Goal: Check status: Check status

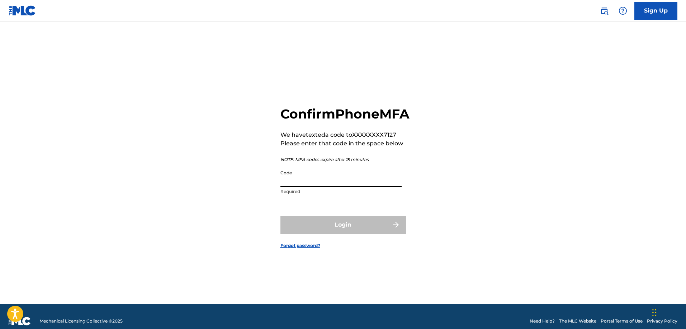
click at [291, 187] on input "Code" at bounding box center [340, 177] width 121 height 20
type input "953455"
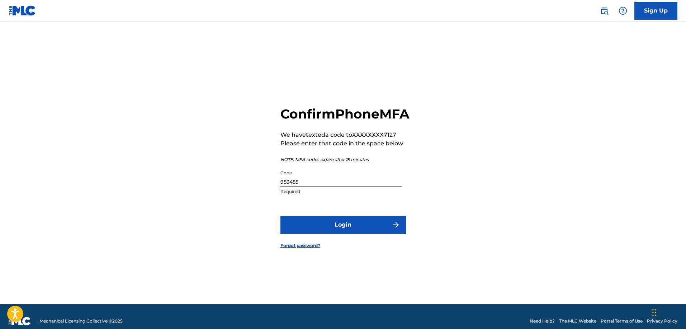
click at [313, 233] on button "Login" at bounding box center [342, 225] width 125 height 18
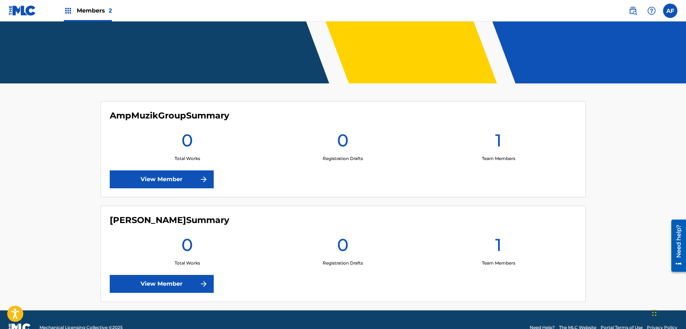
scroll to position [142, 0]
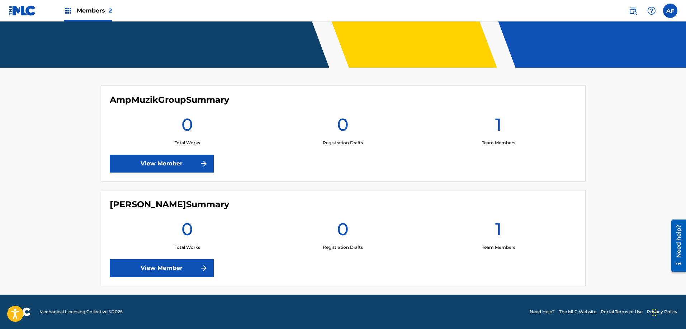
click at [194, 166] on link "View Member" at bounding box center [162, 164] width 104 height 18
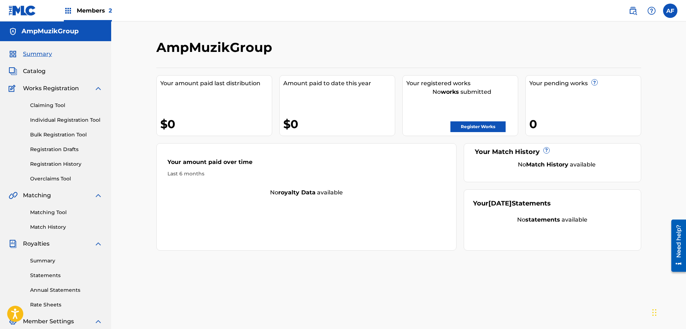
click at [69, 163] on link "Registration History" at bounding box center [66, 165] width 72 height 8
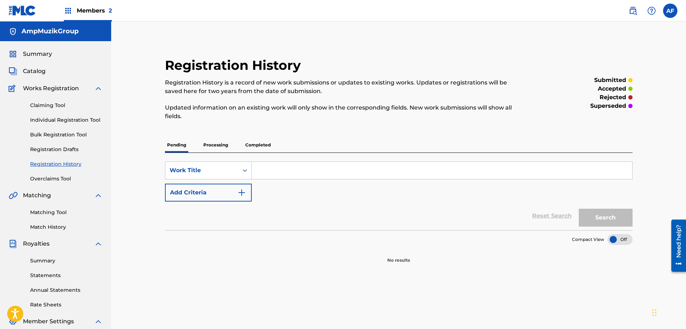
click at [221, 145] on p "Processing" at bounding box center [215, 145] width 29 height 15
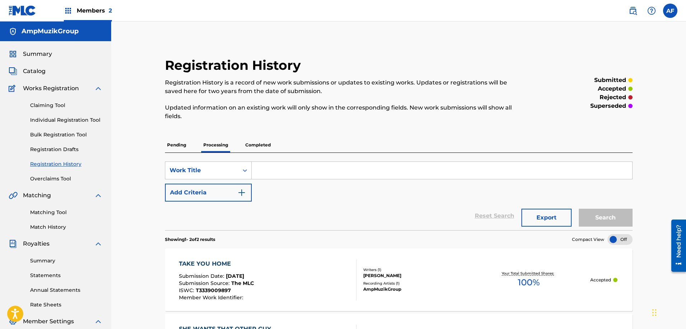
click at [251, 148] on p "Completed" at bounding box center [258, 145] width 30 height 15
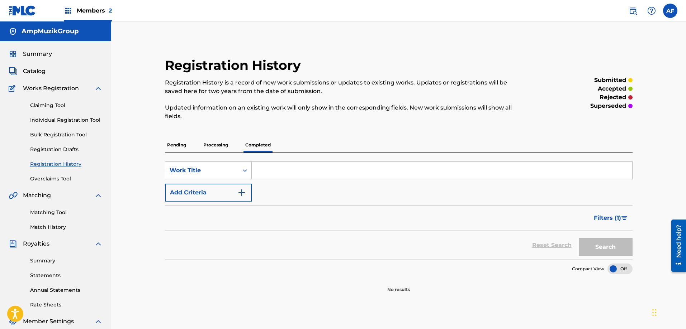
click at [210, 146] on p "Processing" at bounding box center [215, 145] width 29 height 15
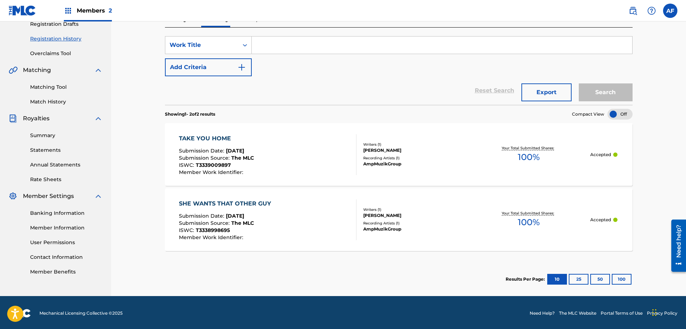
scroll to position [127, 0]
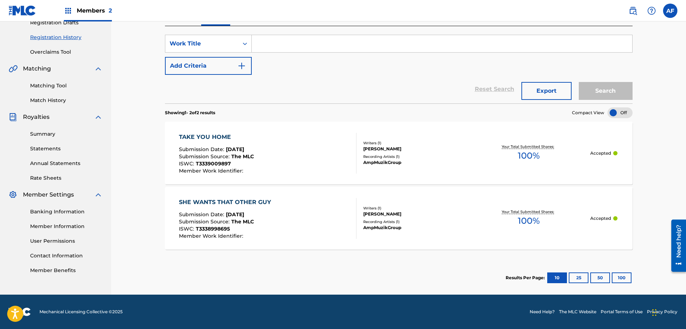
click at [44, 133] on link "Summary" at bounding box center [66, 134] width 72 height 8
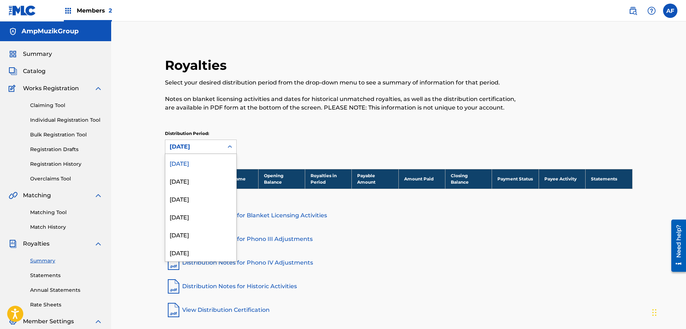
click at [170, 146] on div "[DATE]" at bounding box center [194, 147] width 49 height 9
click at [175, 180] on div "[DATE]" at bounding box center [200, 181] width 71 height 18
click at [180, 144] on div "[DATE]" at bounding box center [194, 147] width 49 height 9
click at [183, 163] on div "[DATE]" at bounding box center [200, 163] width 71 height 18
